Goal: Feedback & Contribution: Leave review/rating

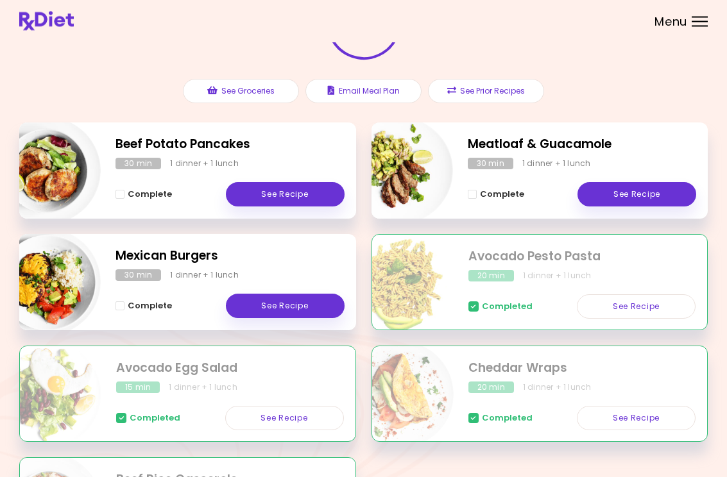
scroll to position [113, 0]
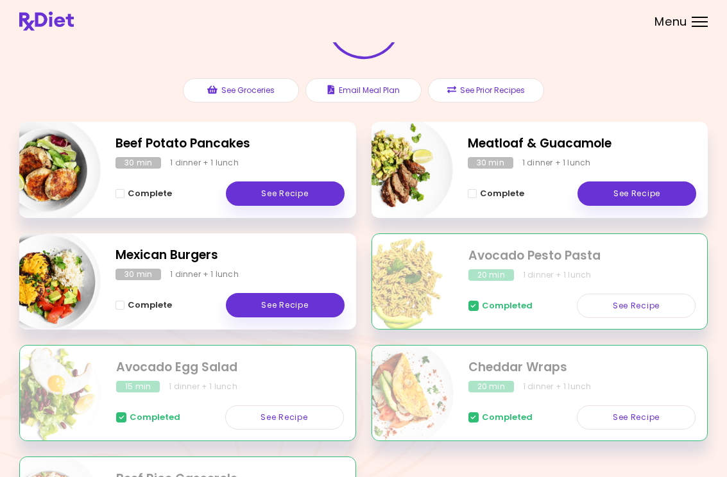
click at [298, 298] on link "See Recipe" at bounding box center [285, 305] width 119 height 24
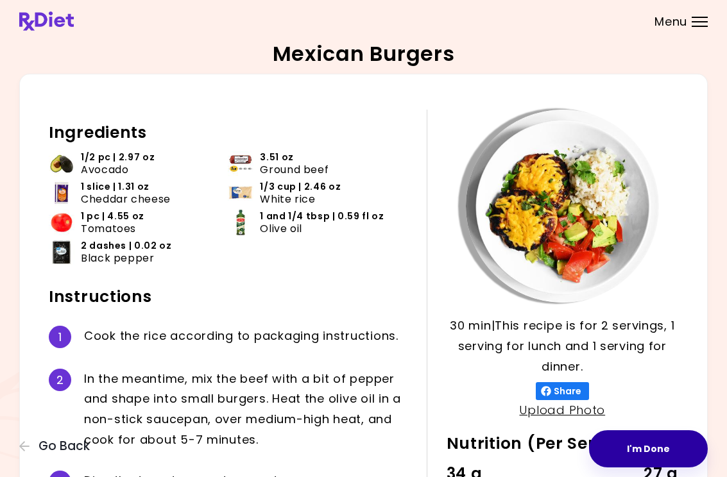
click at [660, 435] on button "I'm Done" at bounding box center [648, 448] width 119 height 37
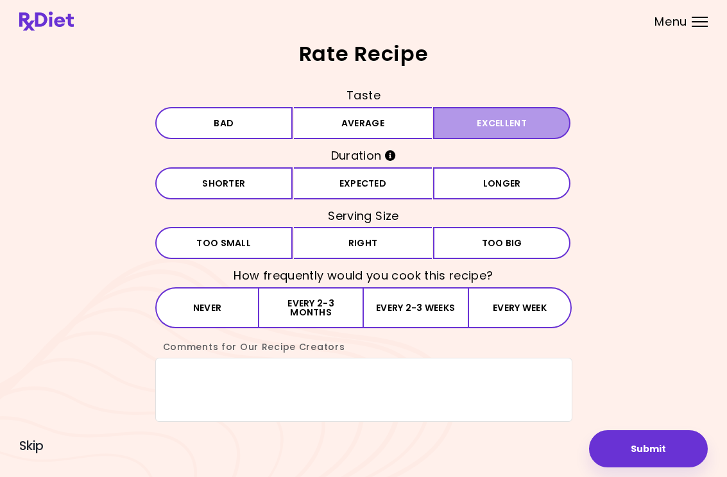
click at [502, 115] on button "Excellent" at bounding box center [502, 123] width 138 height 32
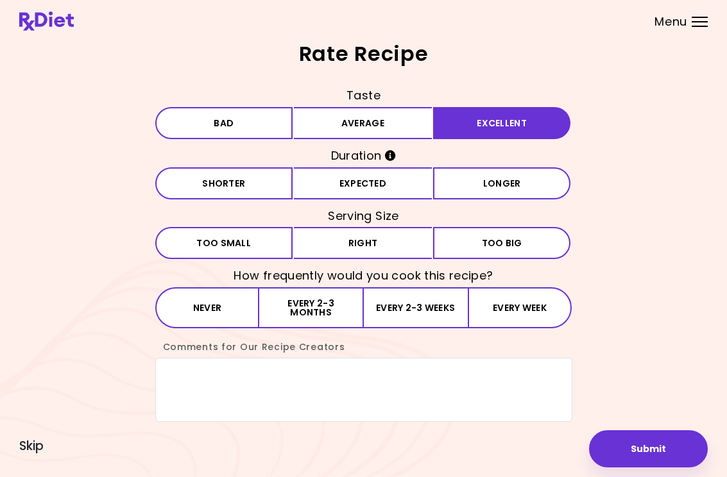
click at [396, 183] on button "Expected" at bounding box center [363, 183] width 138 height 32
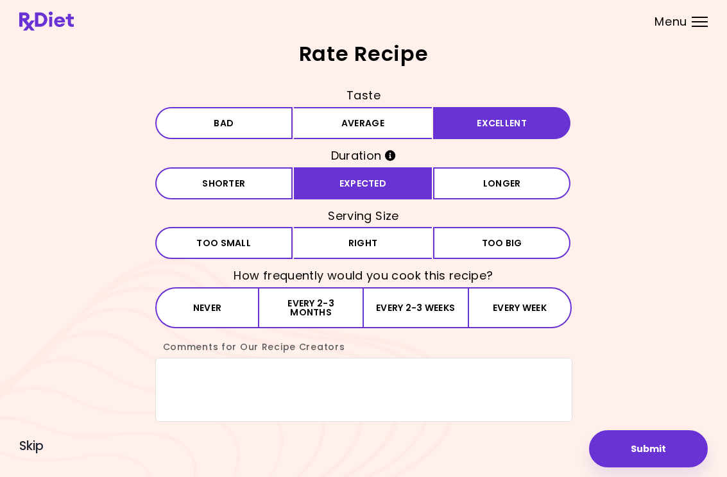
click at [373, 245] on button "Right" at bounding box center [363, 243] width 138 height 32
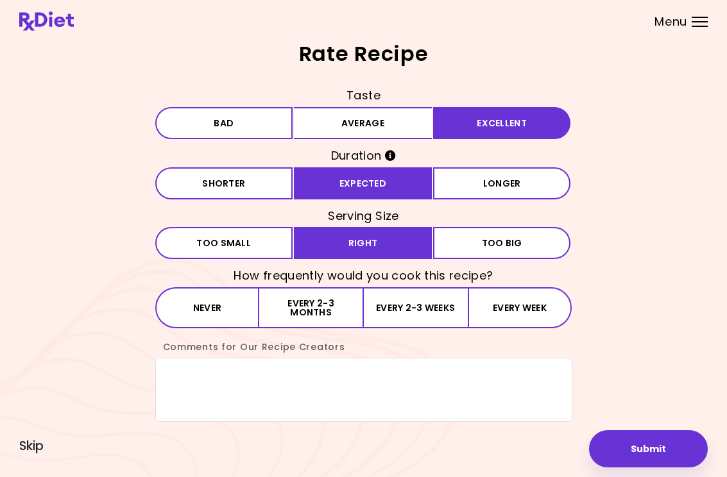
click at [328, 298] on button "Every 2-3 months" at bounding box center [311, 307] width 104 height 41
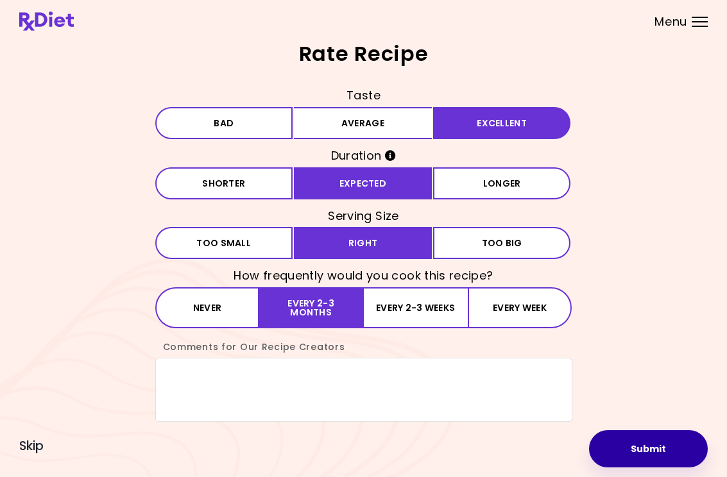
click at [645, 434] on button "Submit" at bounding box center [648, 448] width 119 height 37
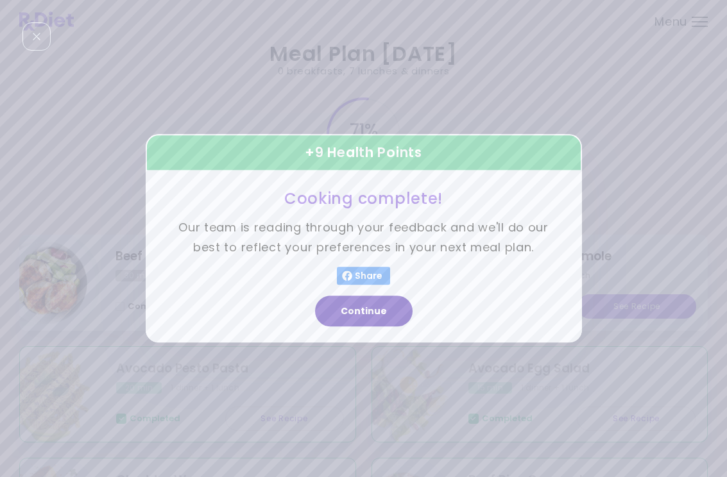
click at [380, 326] on button "Continue" at bounding box center [364, 311] width 98 height 31
